Goal: Task Accomplishment & Management: Use online tool/utility

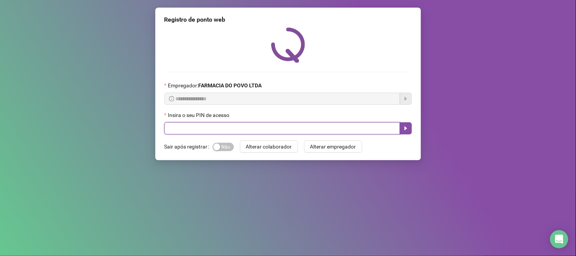
click at [226, 129] on input "text" at bounding box center [282, 128] width 236 height 12
type input "**"
click at [404, 130] on icon "caret-right" at bounding box center [406, 128] width 6 height 6
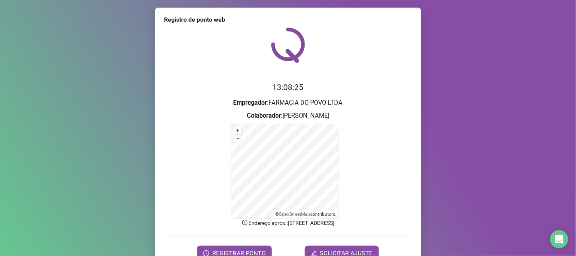
scroll to position [38, 0]
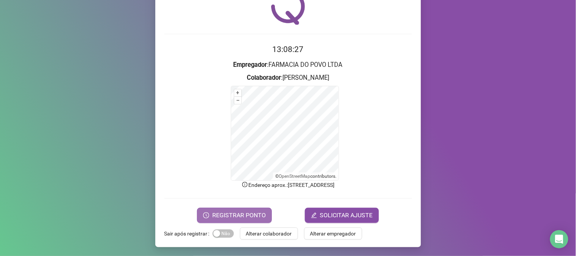
click at [248, 211] on span "REGISTRAR PONTO" at bounding box center [239, 215] width 54 height 9
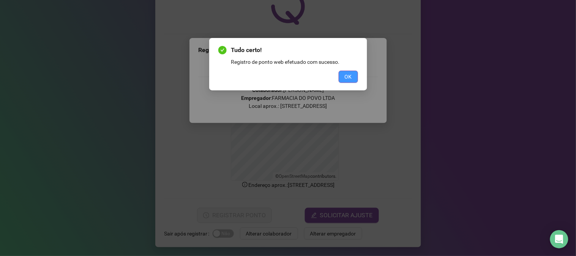
click at [344, 77] on button "OK" at bounding box center [348, 77] width 19 height 12
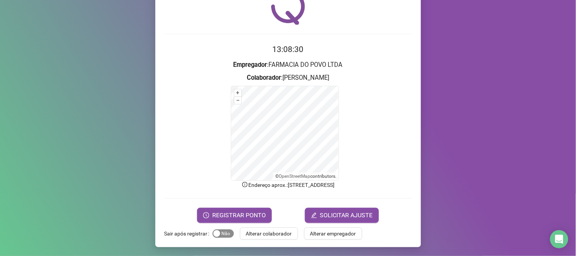
click at [222, 236] on span "Sim Não" at bounding box center [223, 233] width 21 height 8
click at [261, 234] on span "Alterar colaborador" at bounding box center [269, 233] width 46 height 8
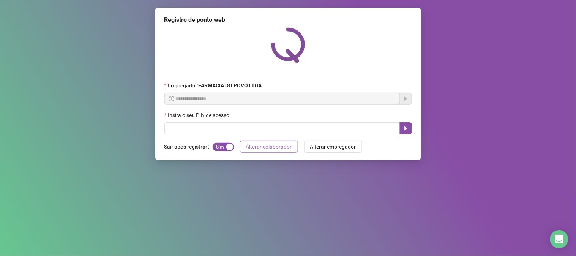
scroll to position [0, 0]
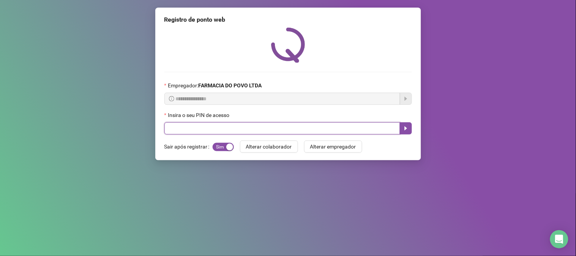
click at [257, 133] on input "text" at bounding box center [282, 128] width 236 height 12
type input "**"
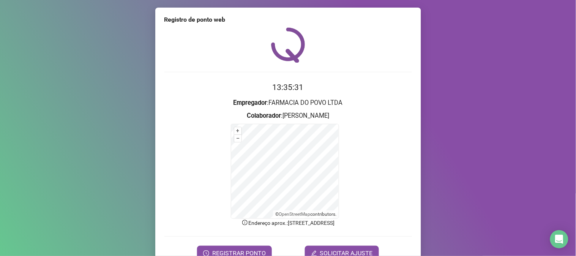
scroll to position [38, 0]
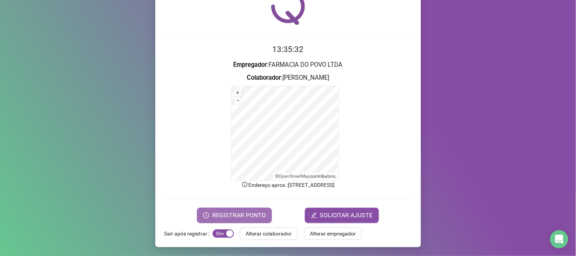
click at [233, 218] on span "REGISTRAR PONTO" at bounding box center [239, 215] width 54 height 9
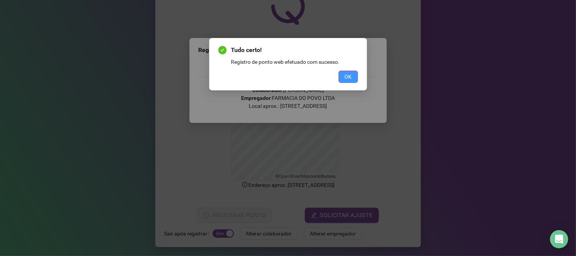
click at [345, 77] on span "OK" at bounding box center [348, 77] width 7 height 8
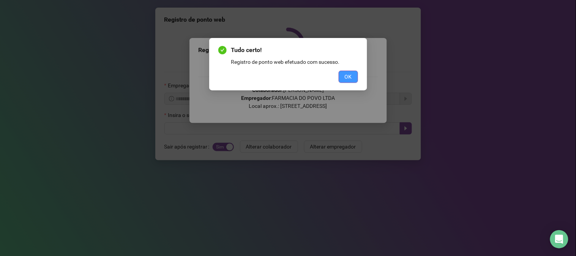
scroll to position [0, 0]
